Goal: Obtain resource: Obtain resource

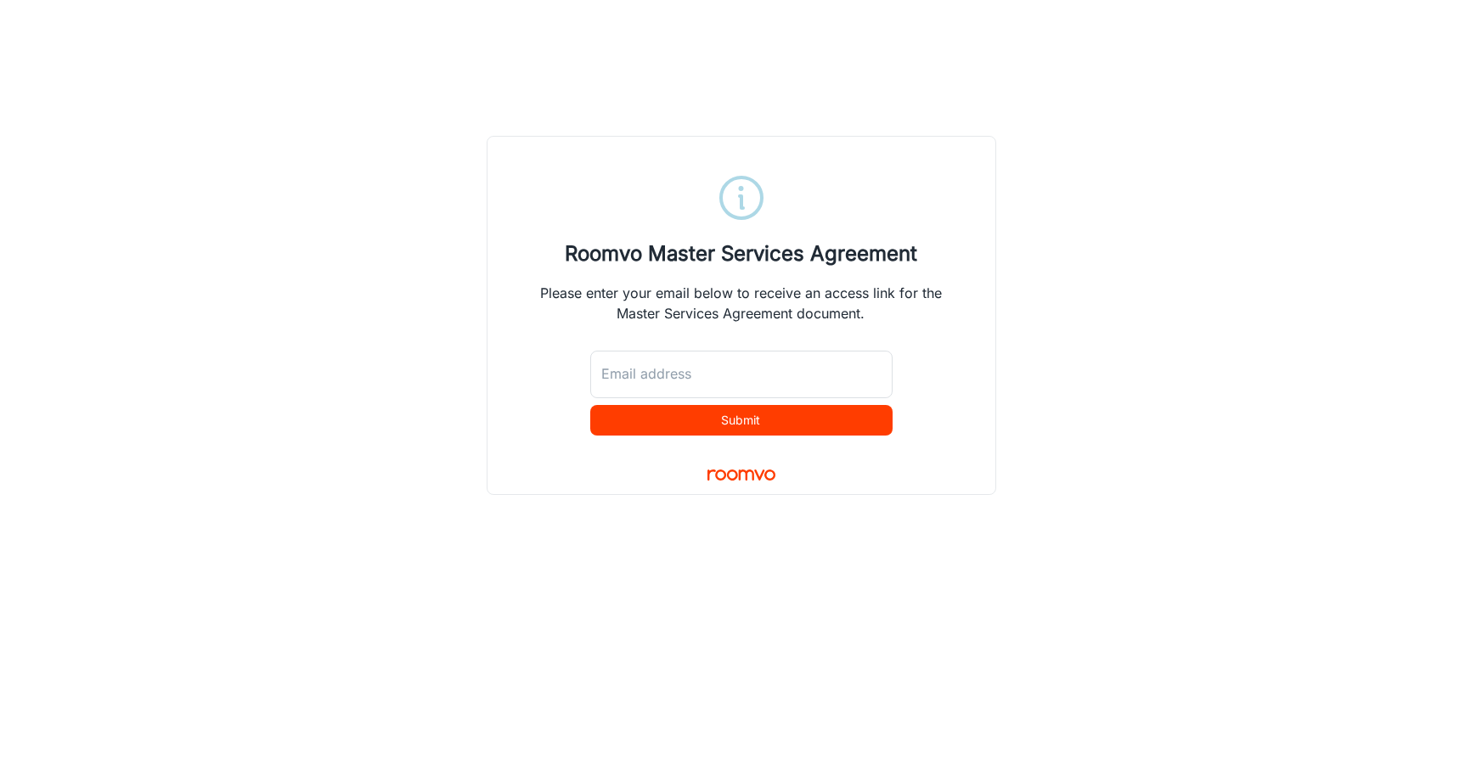
click at [645, 267] on h4 "Roomvo Master Services Agreement" at bounding box center [741, 254] width 352 height 31
click at [653, 372] on input "Email address" at bounding box center [741, 375] width 302 height 48
type input "sreid@roomvo.com"
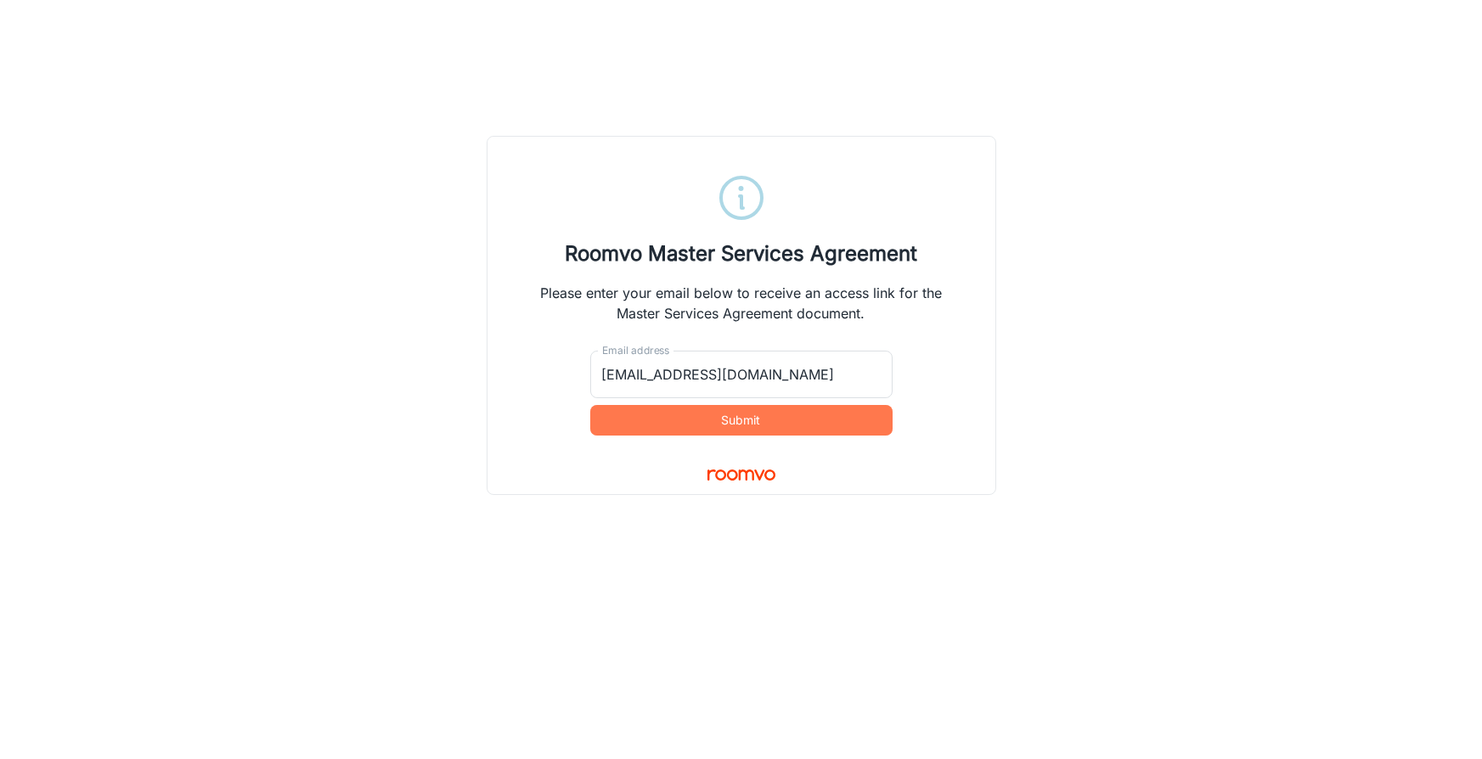
click at [766, 425] on button "Submit" at bounding box center [741, 420] width 302 height 31
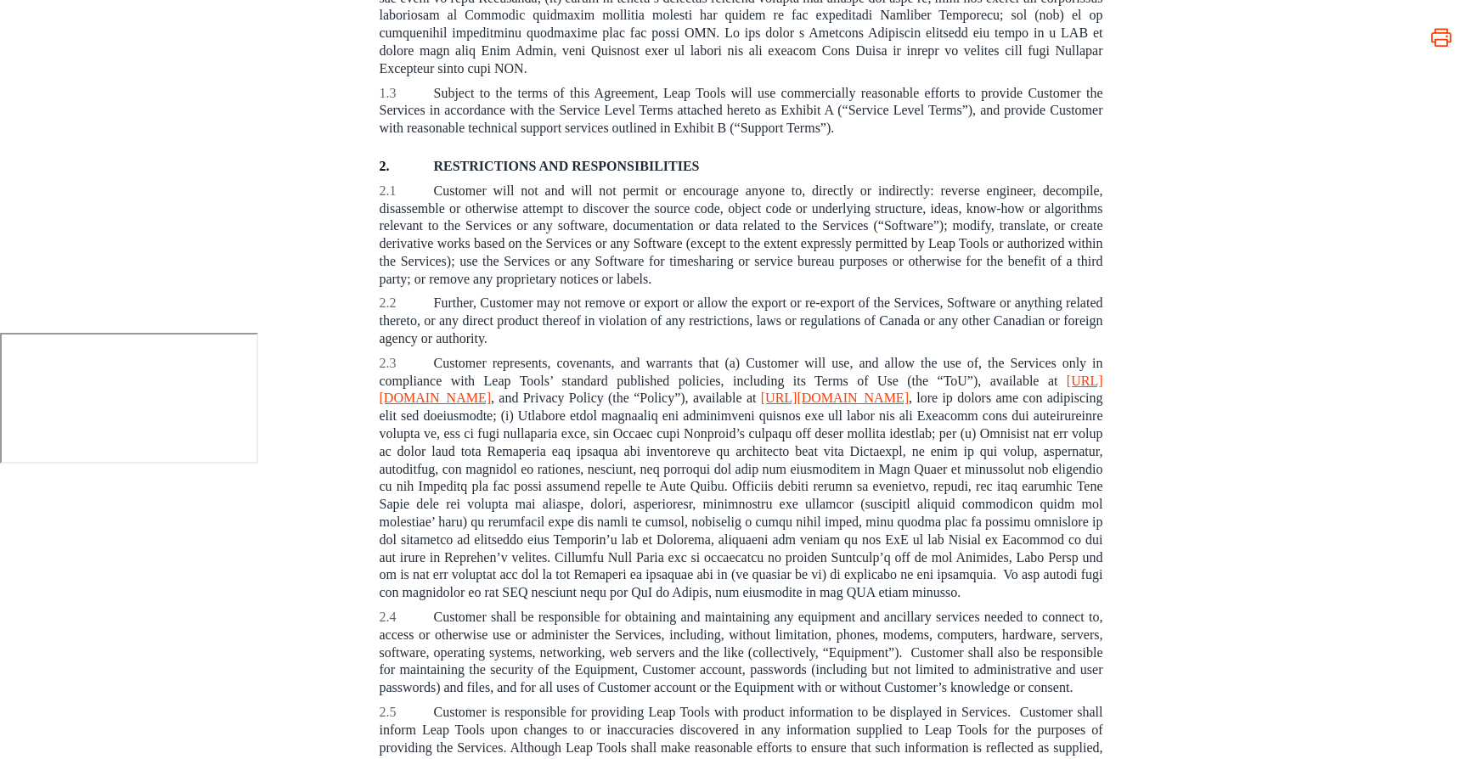
scroll to position [428, 0]
click at [1451, 38] on icon "button" at bounding box center [1441, 37] width 24 height 24
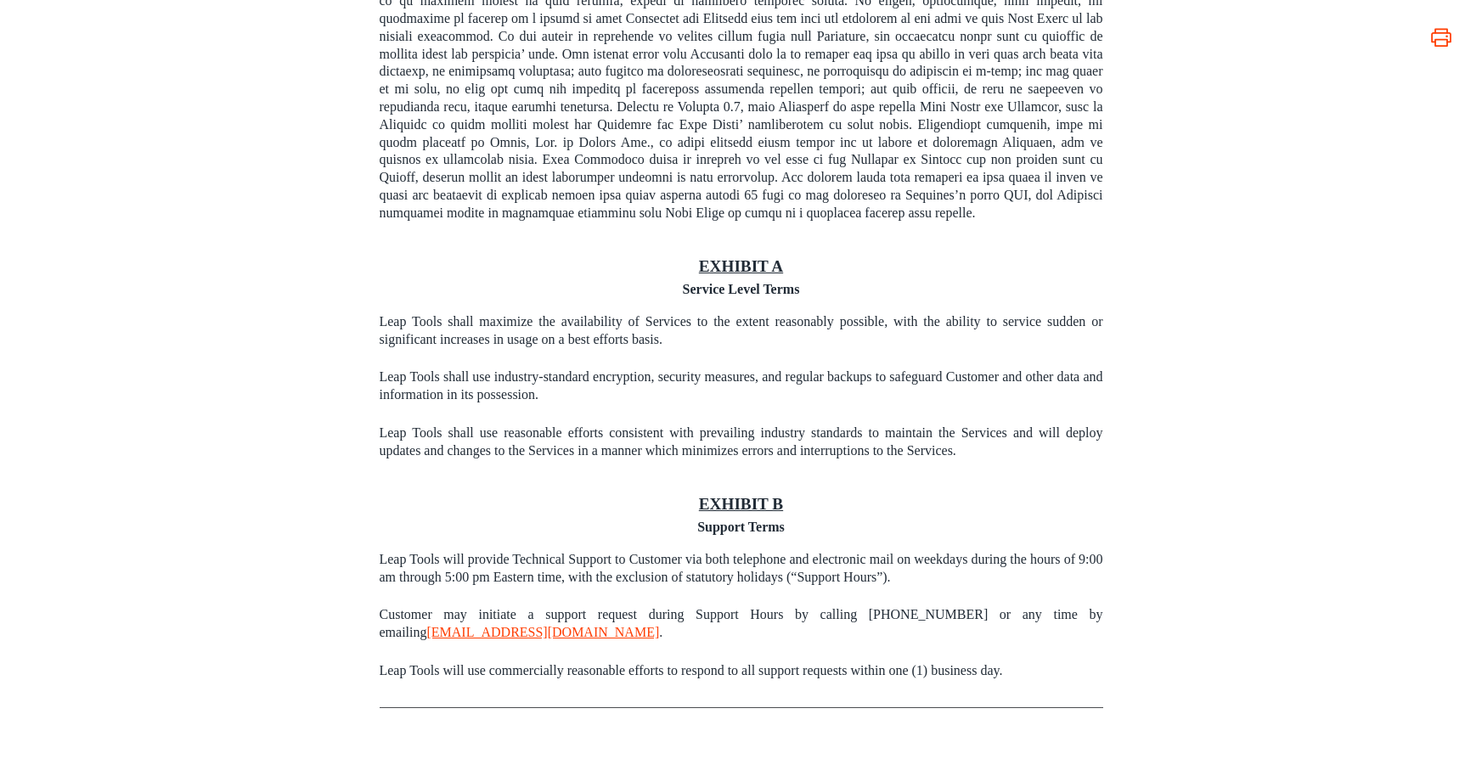
scroll to position [3745, 0]
